Goal: Task Accomplishment & Management: Manage account settings

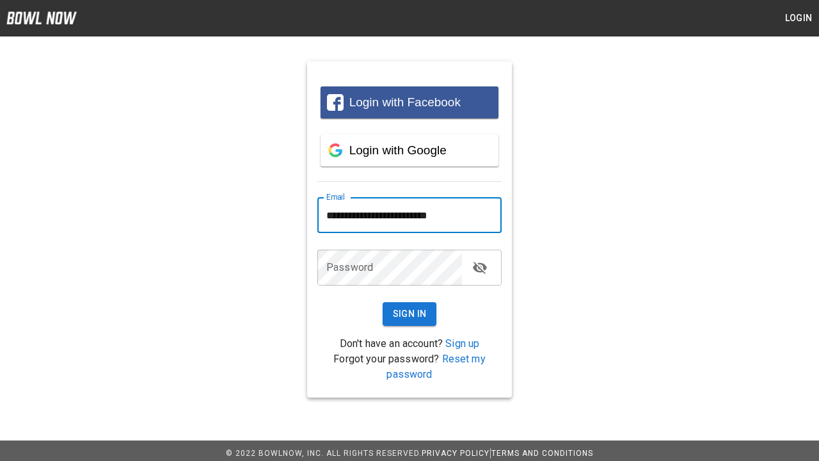
type input "**********"
click at [410, 314] on button "Sign In" at bounding box center [410, 314] width 54 height 24
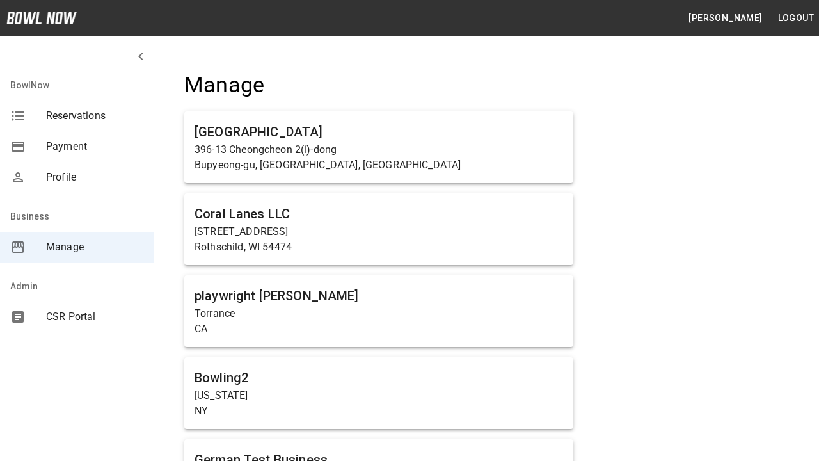
click at [77, 247] on span "Manage" at bounding box center [94, 246] width 97 height 15
